Goal: Task Accomplishment & Management: Use online tool/utility

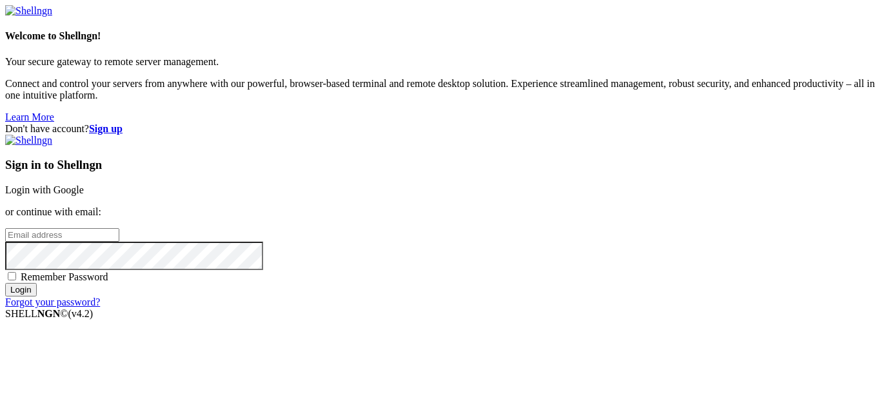
click at [119, 228] on input "email" at bounding box center [62, 235] width 114 height 14
click at [5, 283] on input "Login" at bounding box center [21, 290] width 32 height 14
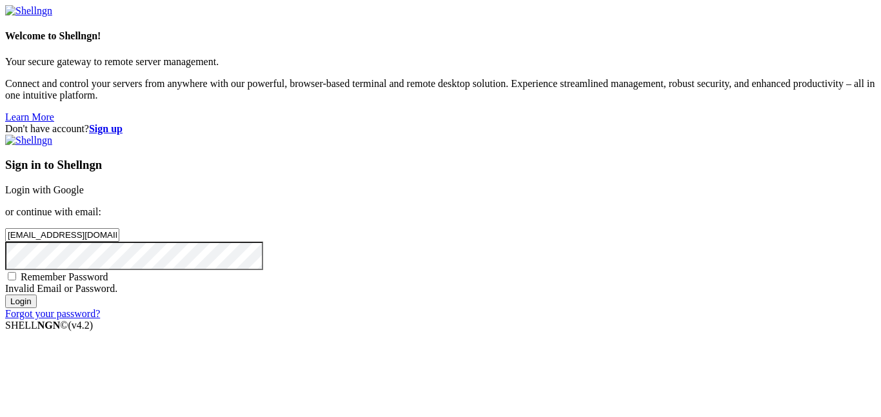
click at [119, 228] on input "[EMAIL_ADDRESS][DOMAIN_NAME]" at bounding box center [62, 235] width 114 height 14
type input "[EMAIL_ADDRESS][DOMAIN_NAME]"
click at [5, 295] on input "Login" at bounding box center [21, 302] width 32 height 14
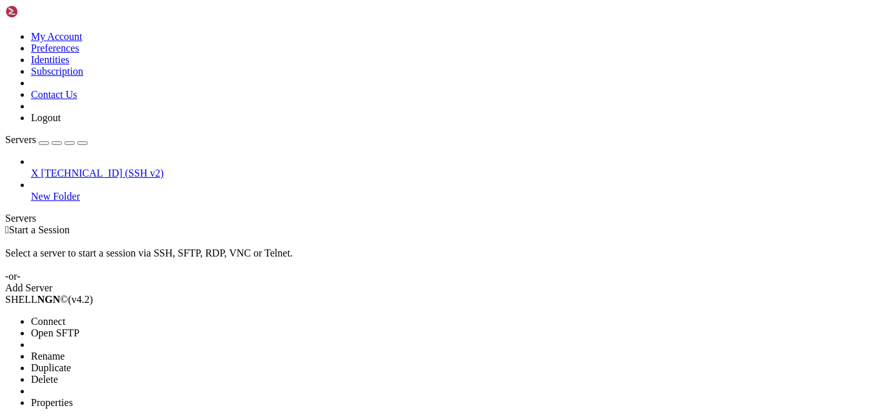
click at [79, 328] on span "Open SFTP" at bounding box center [55, 333] width 48 height 11
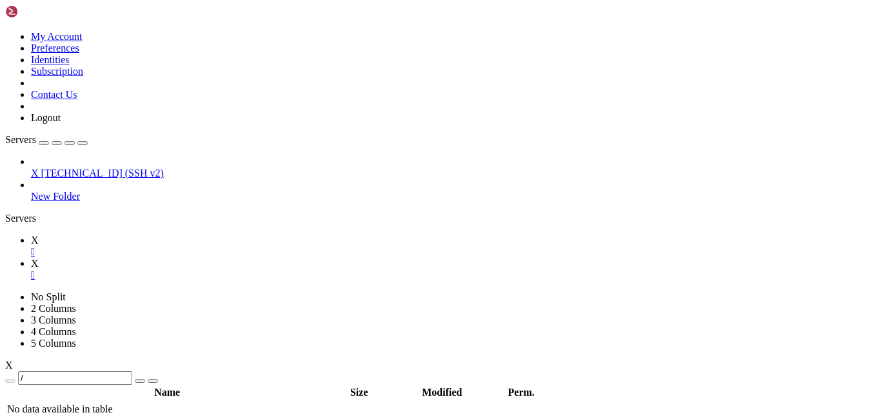
click at [177, 235] on link "X " at bounding box center [453, 246] width 845 height 23
click at [248, 270] on div "" at bounding box center [453, 276] width 845 height 12
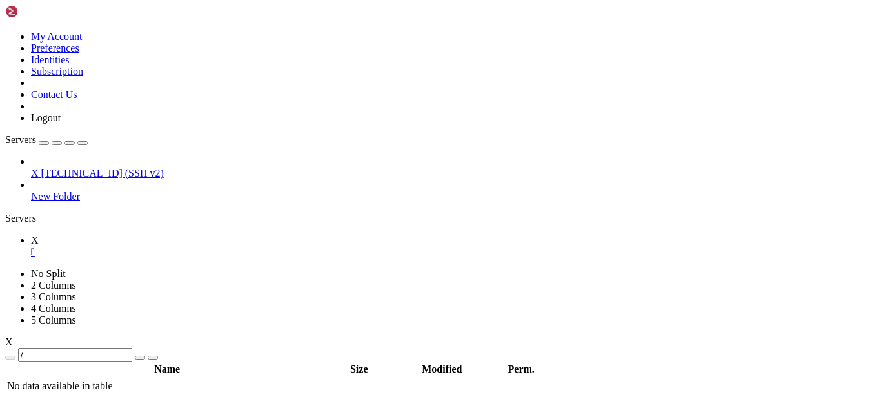
click at [39, 235] on span "X" at bounding box center [35, 240] width 8 height 11
click at [192, 235] on link "X " at bounding box center [453, 246] width 845 height 23
click at [203, 246] on div "" at bounding box center [453, 252] width 845 height 12
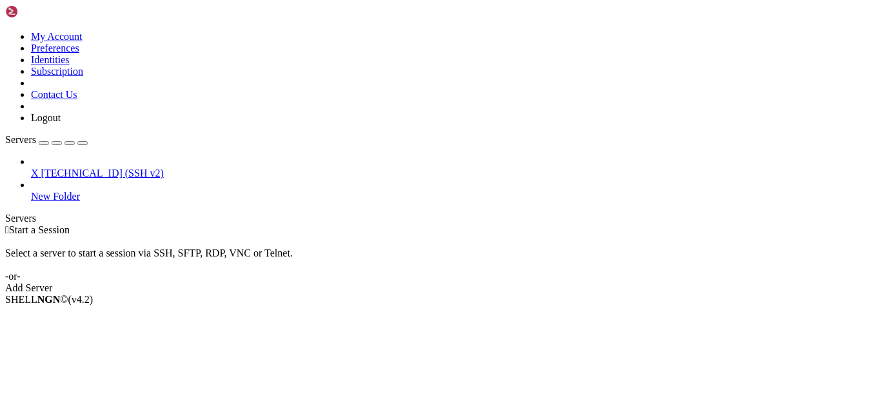
click at [39, 168] on span "X" at bounding box center [35, 173] width 8 height 11
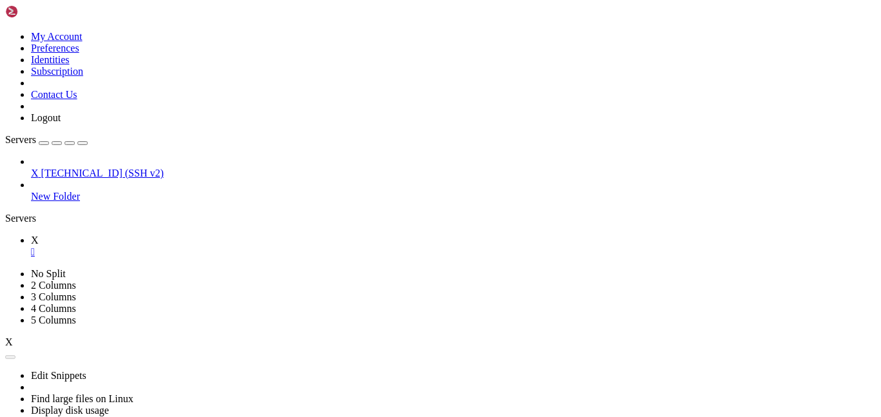
click at [84, 191] on link "New Folder" at bounding box center [453, 197] width 845 height 12
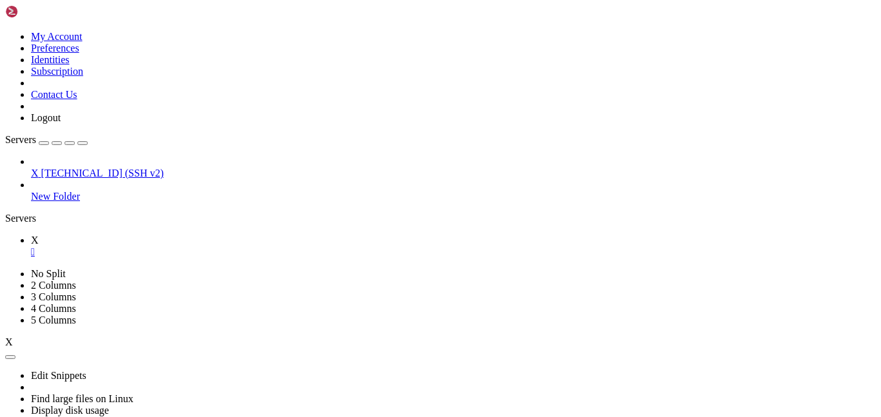
click at [84, 191] on link "New Folder" at bounding box center [453, 197] width 845 height 12
drag, startPoint x: 127, startPoint y: 104, endPoint x: 121, endPoint y: 112, distance: 10.6
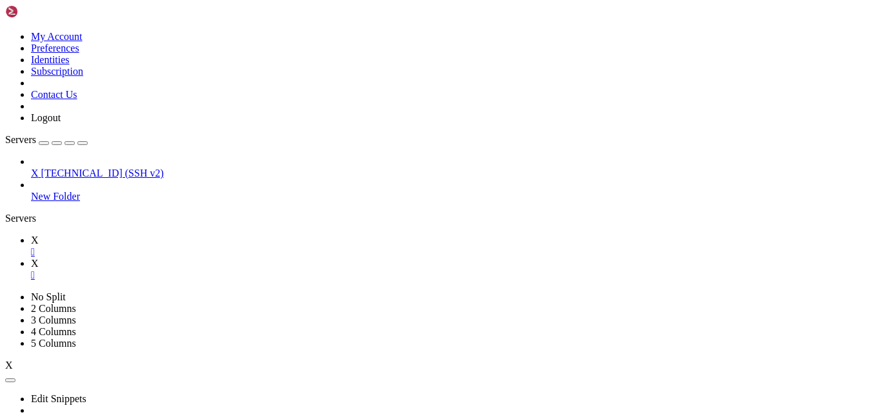
scroll to position [0, 0]
type input "/root/AppealRobot"
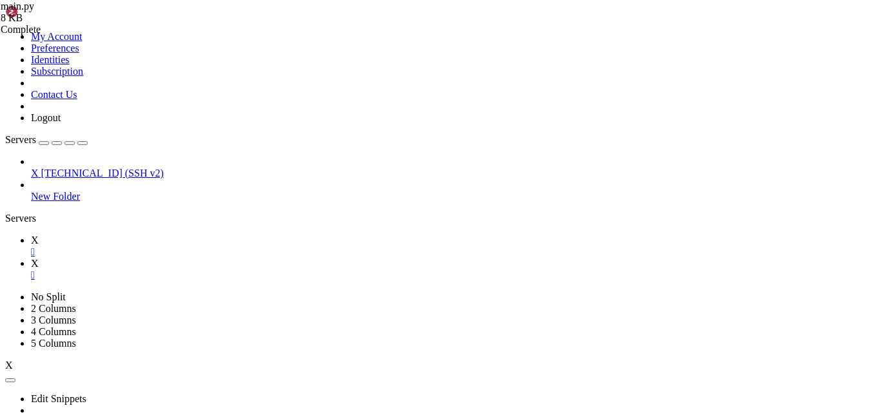
scroll to position [528, 0]
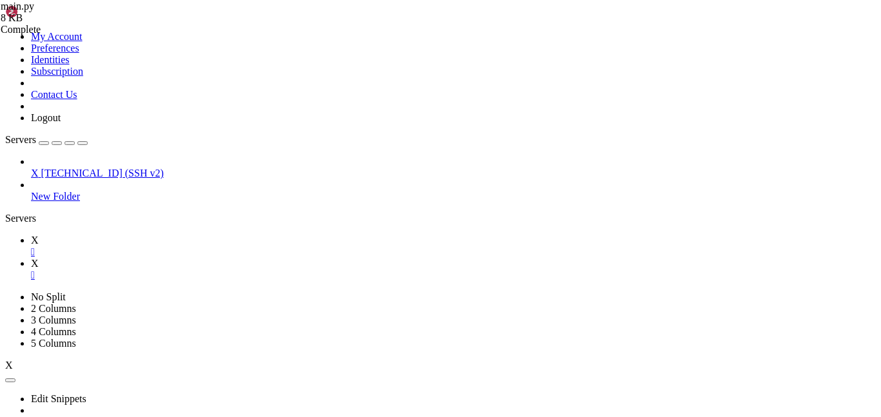
scroll to position [0, 6]
type textarea ""usernamE": random_username,"
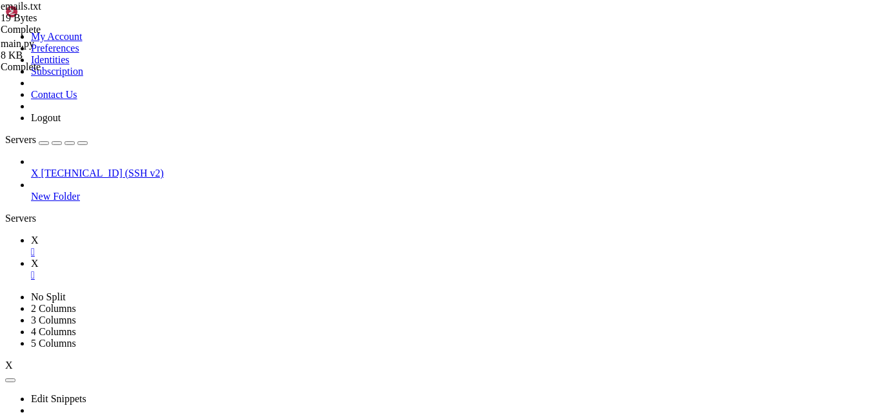
type textarea "[EMAIL_ADDRESS][DOMAIN_NAME]"
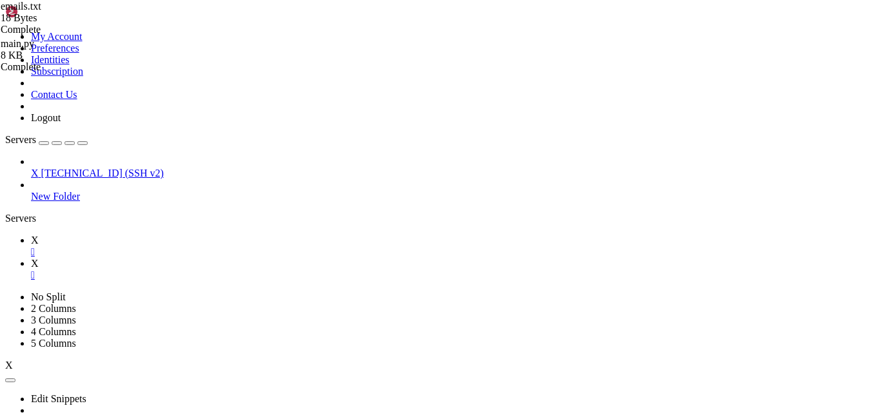
click at [168, 235] on link "X " at bounding box center [453, 246] width 845 height 23
click at [219, 258] on link "X " at bounding box center [453, 269] width 845 height 23
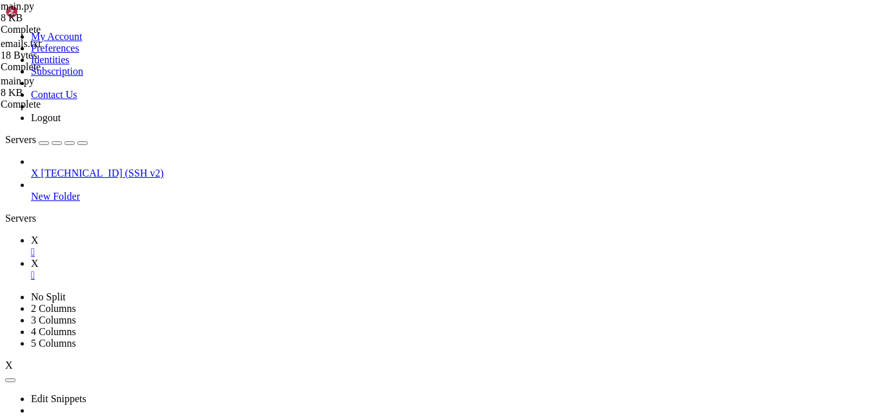
type textarea "json=data,"
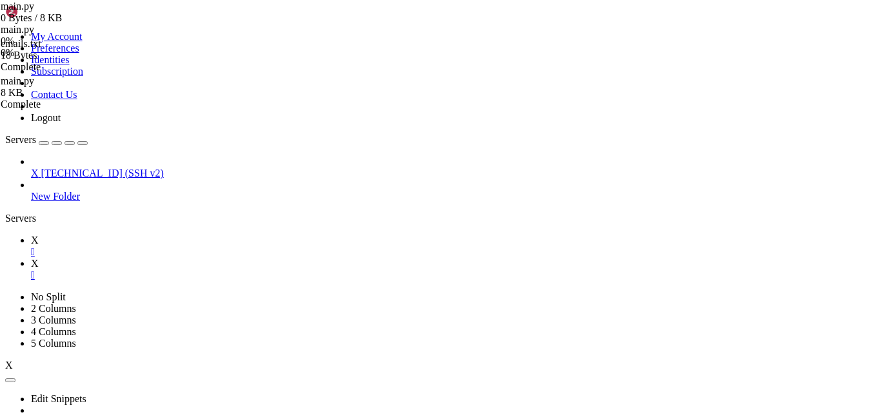
scroll to position [465, 0]
click at [179, 235] on link "X " at bounding box center [453, 246] width 845 height 23
click at [217, 258] on link "X " at bounding box center [453, 269] width 845 height 23
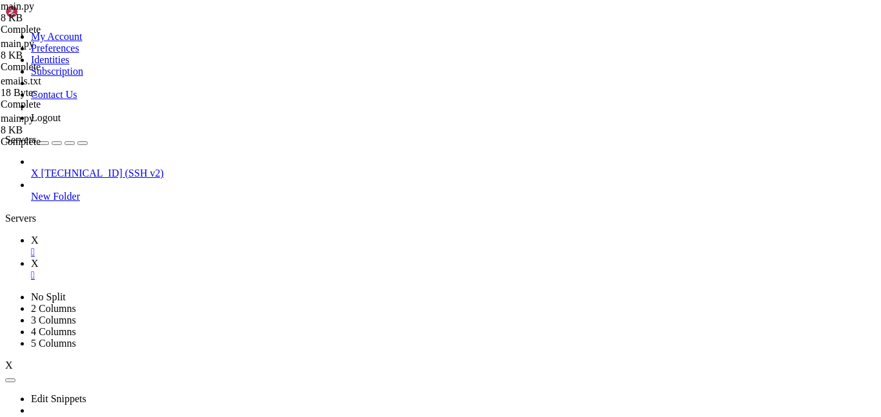
scroll to position [569, 0]
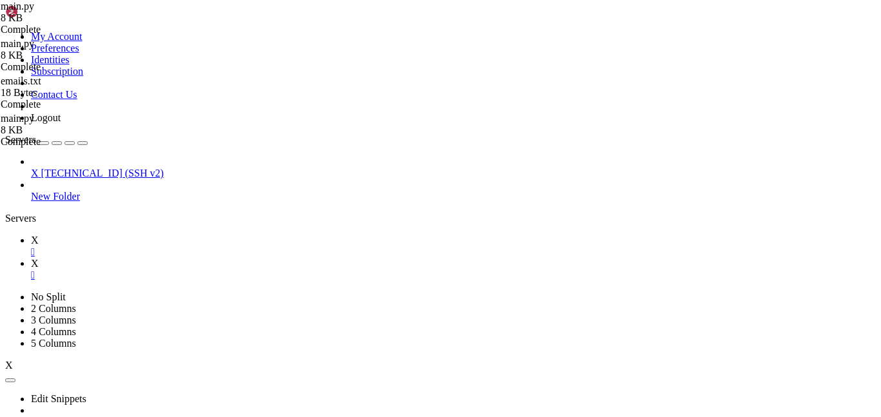
type textarea "data=data,"
click at [31, 235] on icon at bounding box center [31, 240] width 0 height 11
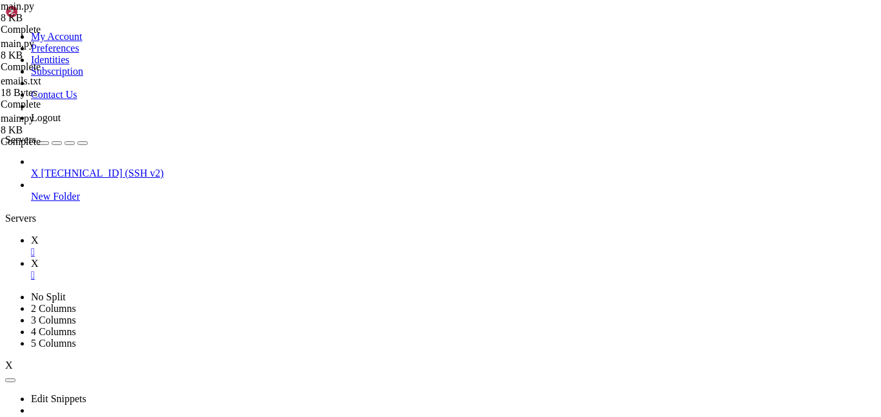
click at [218, 258] on link "X " at bounding box center [453, 269] width 845 height 23
click at [194, 235] on link "X " at bounding box center [453, 246] width 845 height 23
click at [216, 258] on link "X " at bounding box center [453, 269] width 845 height 23
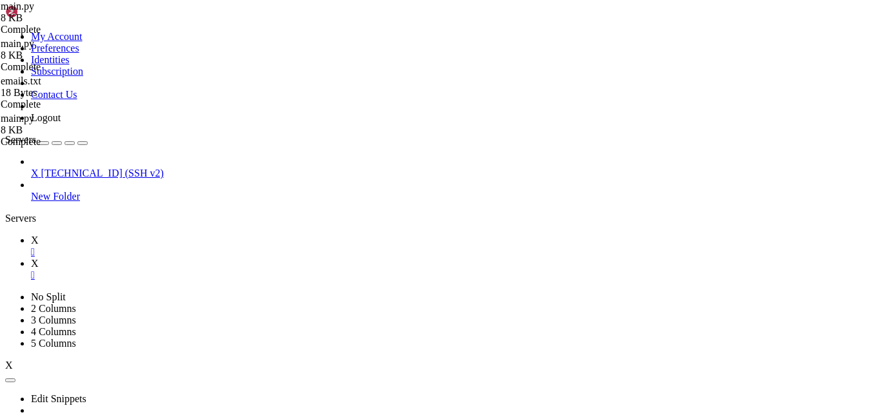
scroll to position [2973, 0]
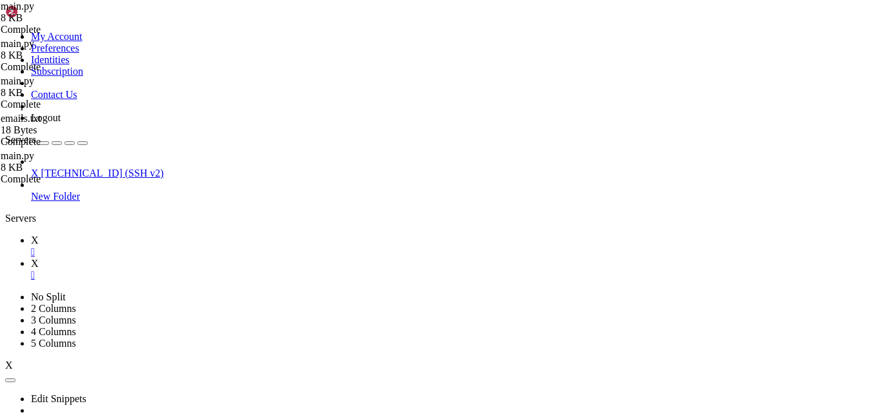
type textarea ""username": random_username,"
click at [170, 235] on link "X " at bounding box center [453, 246] width 845 height 23
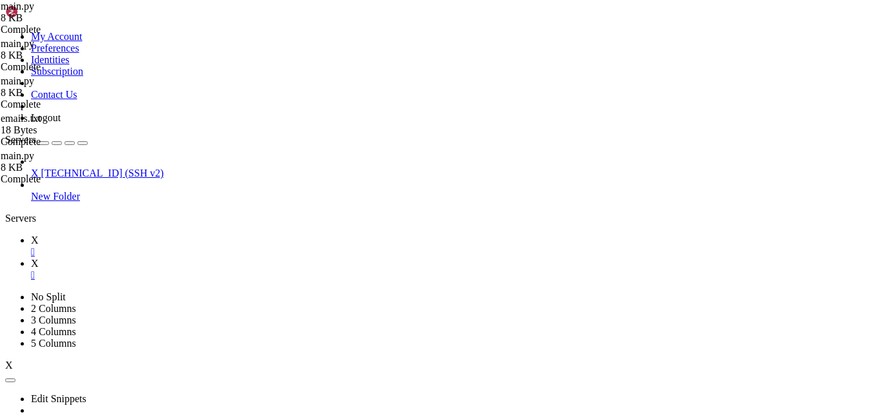
scroll to position [4565, 0]
click at [223, 258] on link "X " at bounding box center [453, 269] width 845 height 23
type textarea "import random"
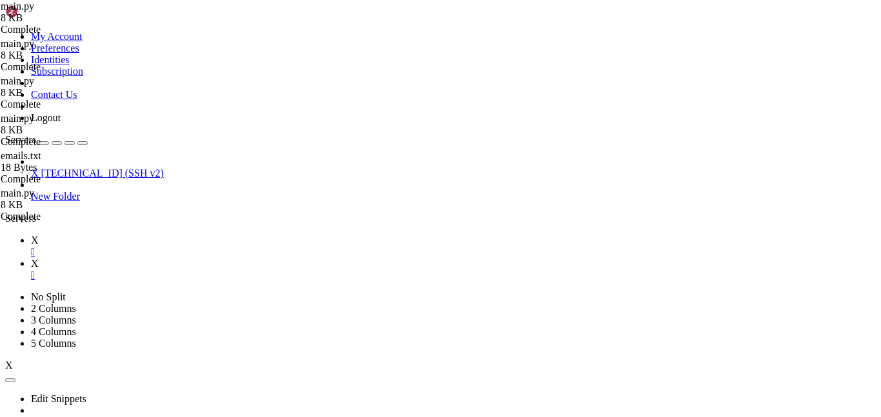
type textarea "{"
click at [161, 235] on link "X " at bounding box center [453, 246] width 845 height 23
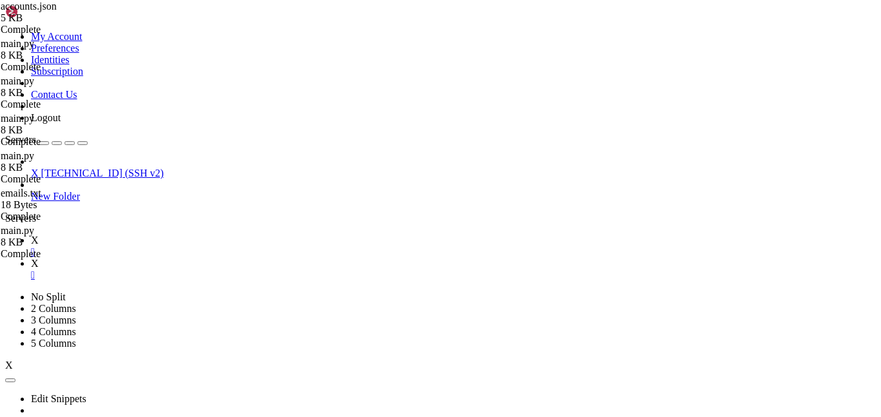
scroll to position [5087, 0]
click at [234, 258] on link "X " at bounding box center [453, 269] width 845 height 23
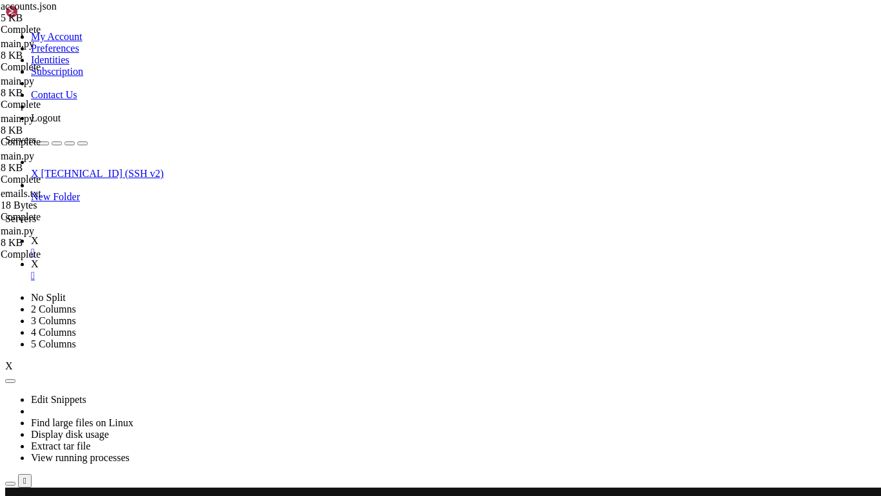
scroll to position [5006, 0]
